Goal: Transaction & Acquisition: Purchase product/service

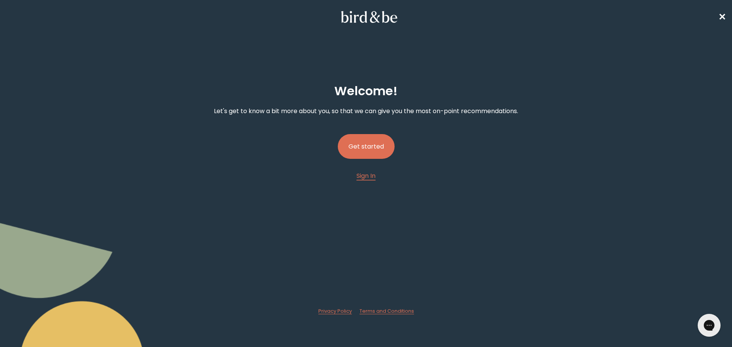
click at [366, 151] on button "Get started" at bounding box center [366, 146] width 57 height 25
click at [374, 150] on button "Get started" at bounding box center [366, 146] width 57 height 25
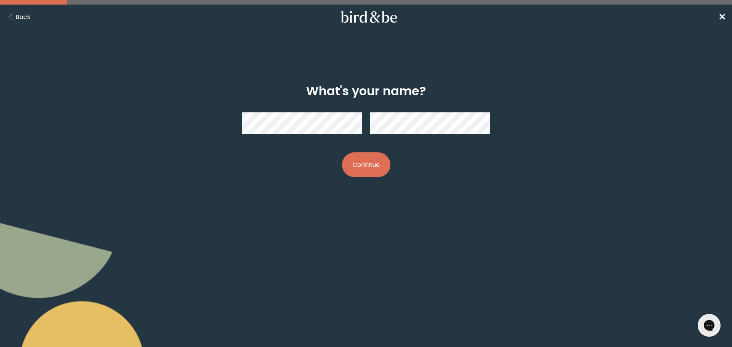
click at [362, 166] on button "Continue" at bounding box center [366, 165] width 48 height 25
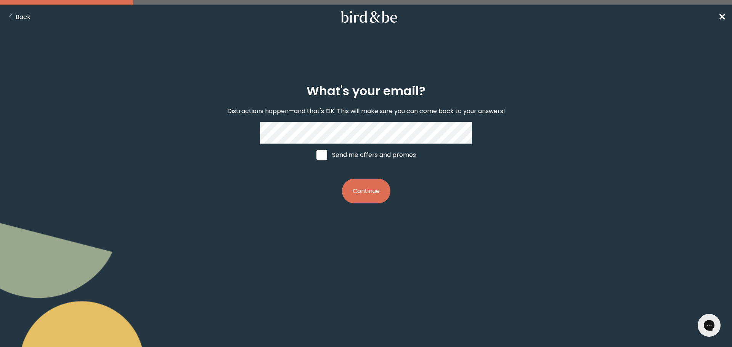
click at [365, 190] on button "Continue" at bounding box center [366, 191] width 48 height 25
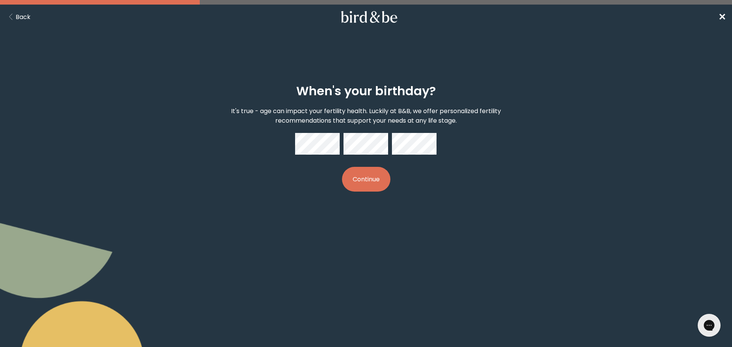
click at [255, 190] on div "When's your birthday? It's true - age can impact your fertility health. Luckily…" at bounding box center [366, 138] width 354 height 132
click at [363, 178] on button "Continue" at bounding box center [366, 179] width 48 height 25
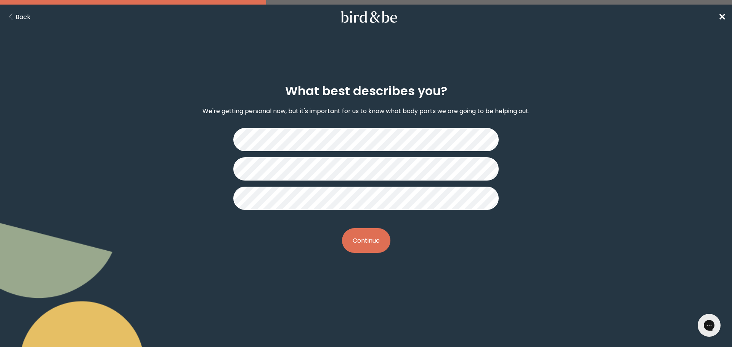
click at [360, 240] on button "Continue" at bounding box center [366, 240] width 48 height 25
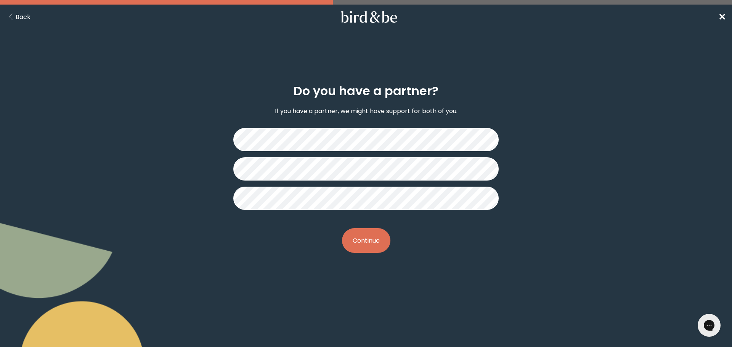
click at [362, 246] on button "Continue" at bounding box center [366, 240] width 48 height 25
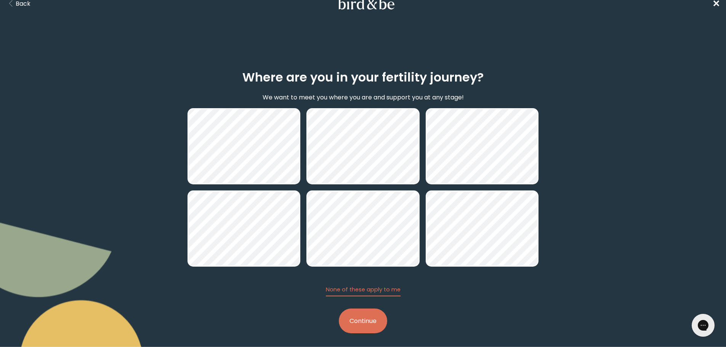
scroll to position [18, 0]
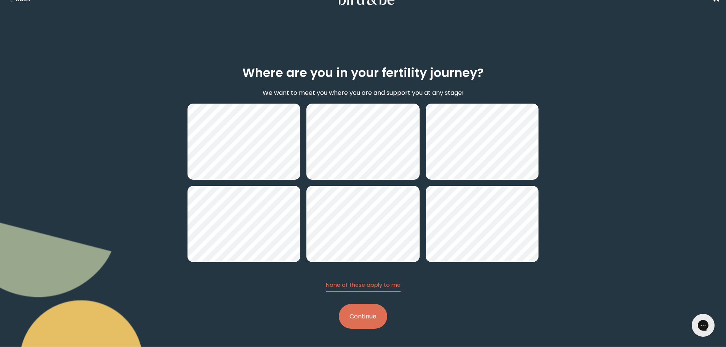
click at [365, 323] on button "Continue" at bounding box center [363, 316] width 48 height 25
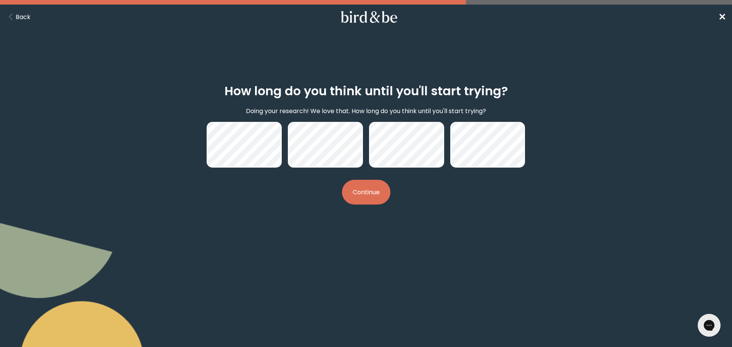
click at [365, 193] on button "Continue" at bounding box center [366, 192] width 48 height 25
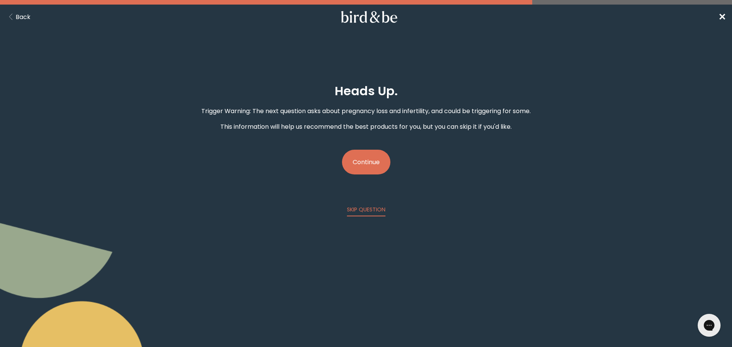
click at [369, 161] on button "Continue" at bounding box center [366, 162] width 48 height 25
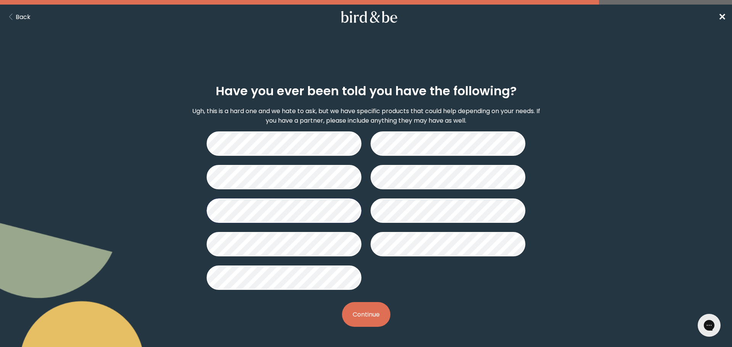
click at [371, 315] on button "Continue" at bounding box center [366, 314] width 48 height 25
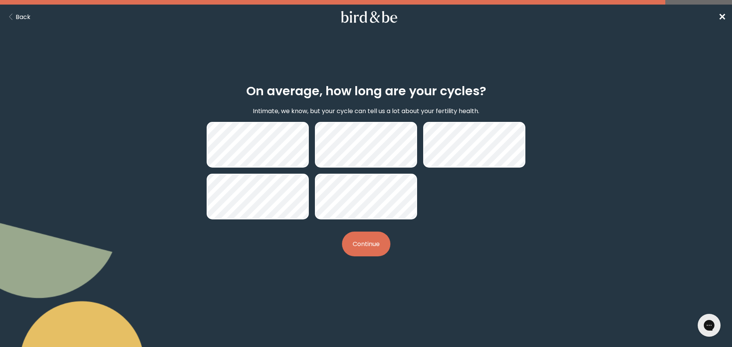
click at [376, 247] on button "Continue" at bounding box center [366, 244] width 48 height 25
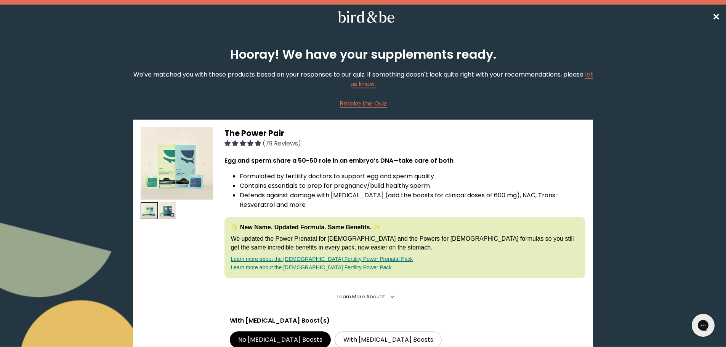
scroll to position [38, 0]
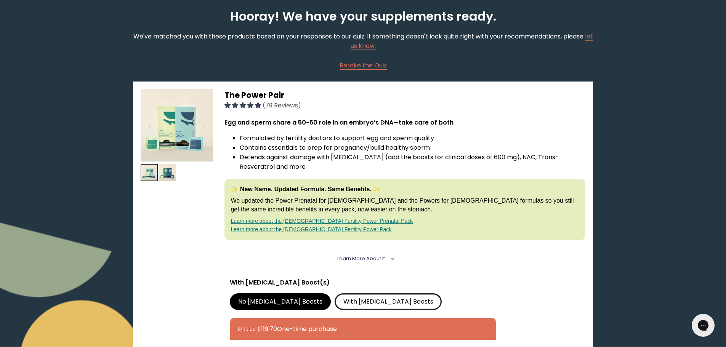
click at [354, 298] on label "With [MEDICAL_DATA] Boosts" at bounding box center [388, 302] width 107 height 17
click at [0, 0] on input "With [MEDICAL_DATA] Boosts" at bounding box center [0, 0] width 0 height 0
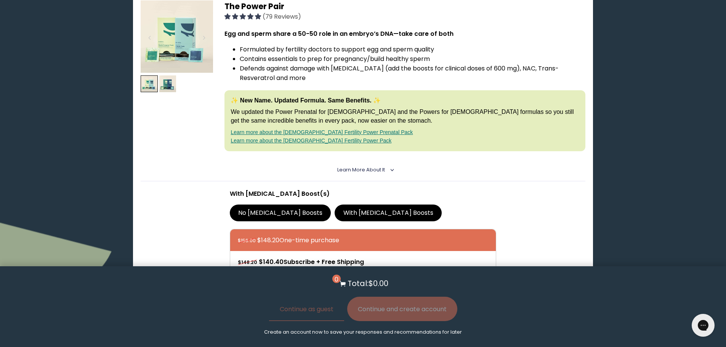
scroll to position [114, 0]
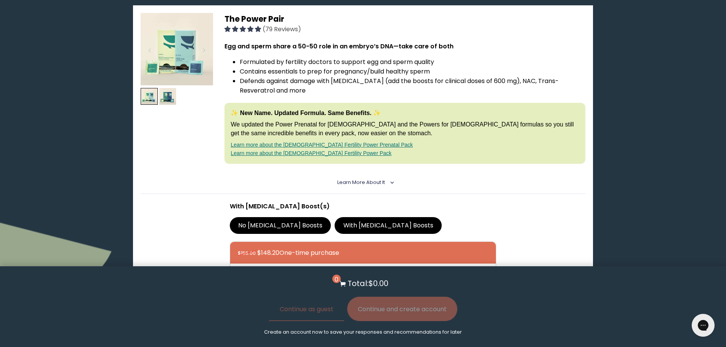
click at [187, 43] on img at bounding box center [177, 49] width 72 height 72
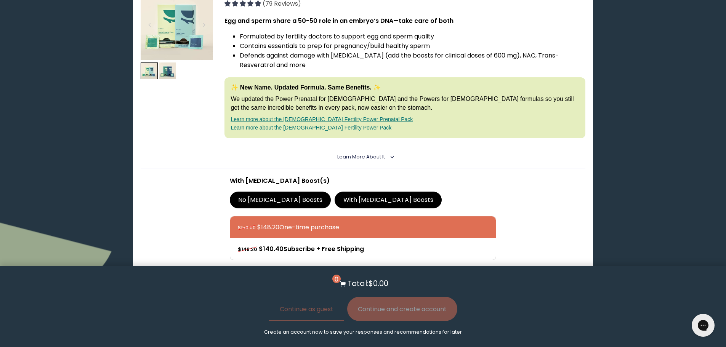
scroll to position [229, 0]
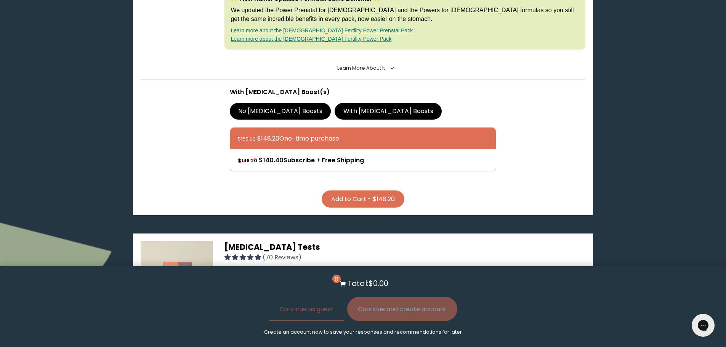
click at [349, 203] on button "Add to Cart - $148.20" at bounding box center [363, 199] width 83 height 17
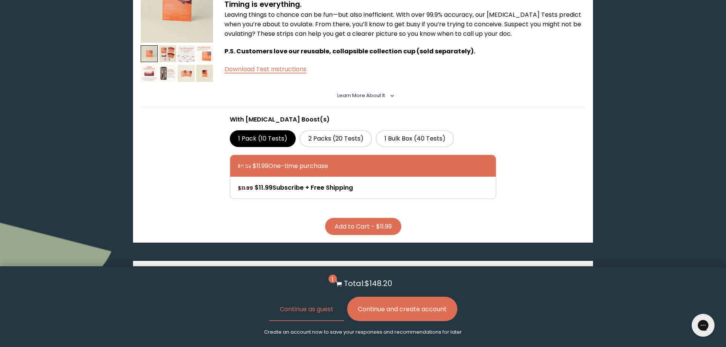
scroll to position [195, 0]
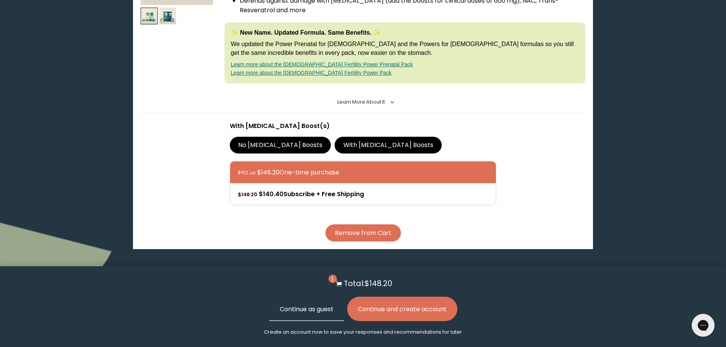
click at [312, 310] on button "Continue as guest" at bounding box center [306, 309] width 75 height 24
